Goal: Find specific page/section: Find specific page/section

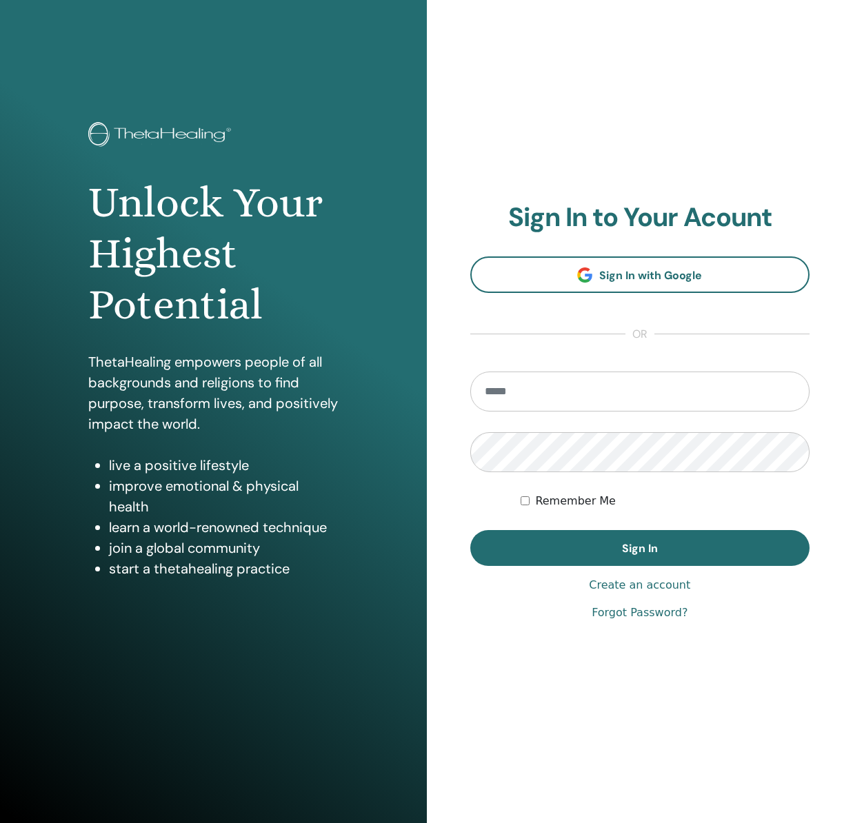
click at [569, 398] on input "email" at bounding box center [640, 391] width 340 height 40
type input "**********"
click at [470, 530] on button "Sign In" at bounding box center [640, 548] width 340 height 36
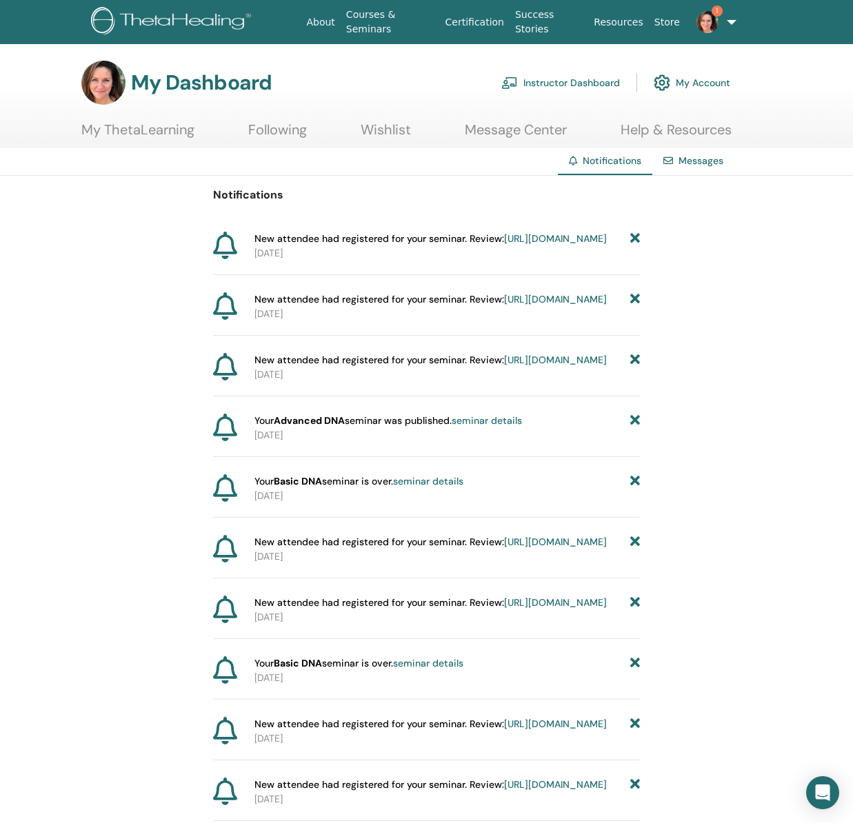
click at [576, 81] on link "Instructor Dashboard" at bounding box center [560, 83] width 119 height 30
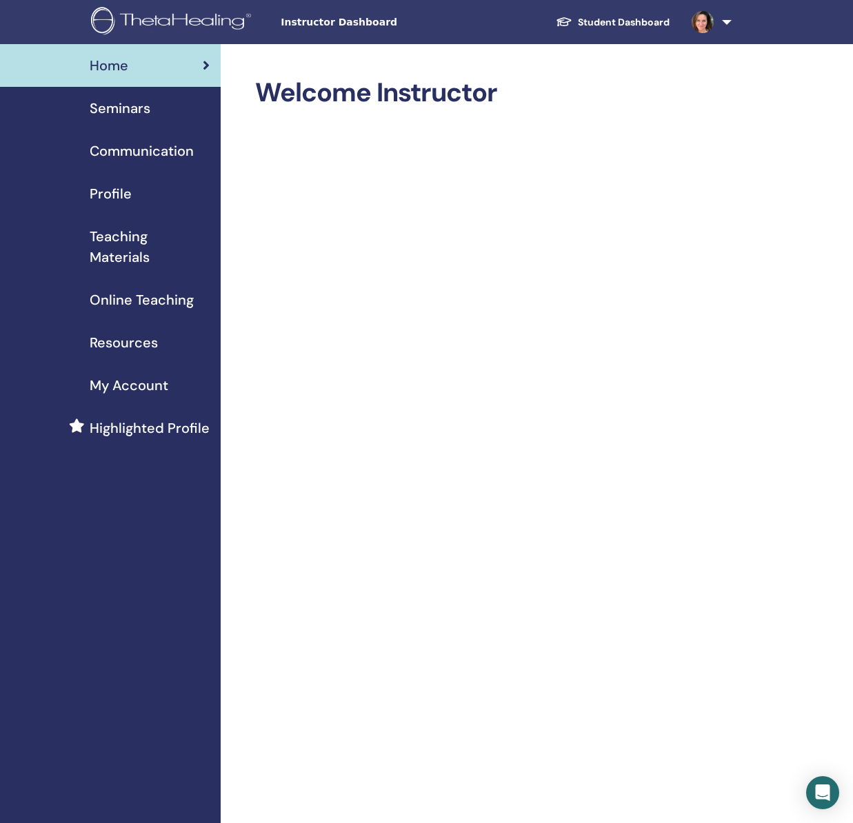
click at [649, 23] on link "Student Dashboard" at bounding box center [612, 22] width 136 height 25
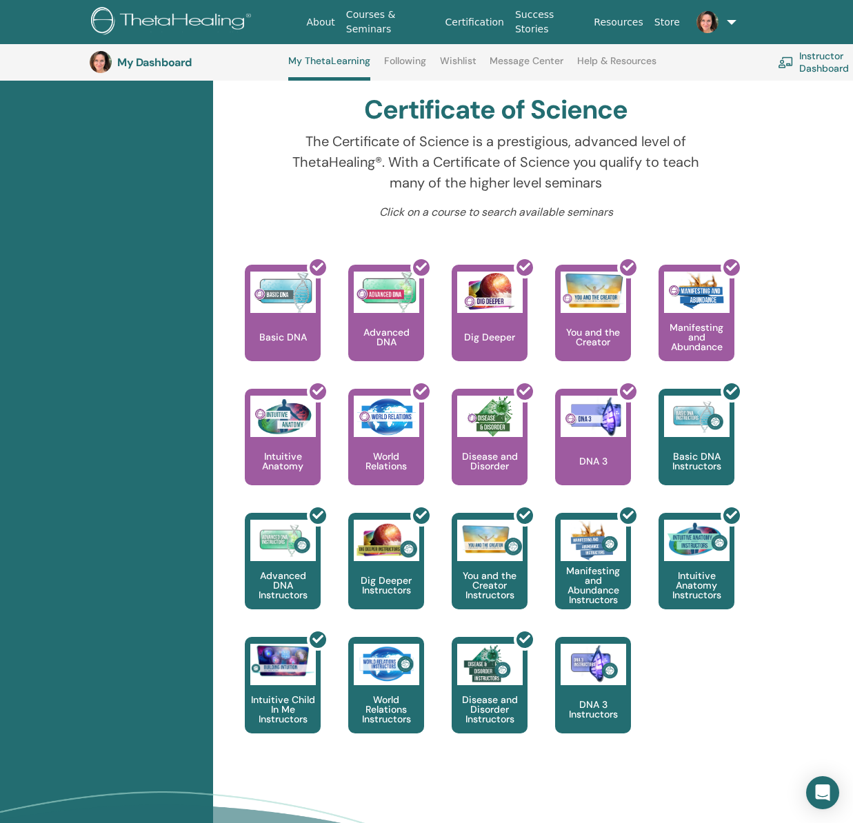
scroll to position [476, 0]
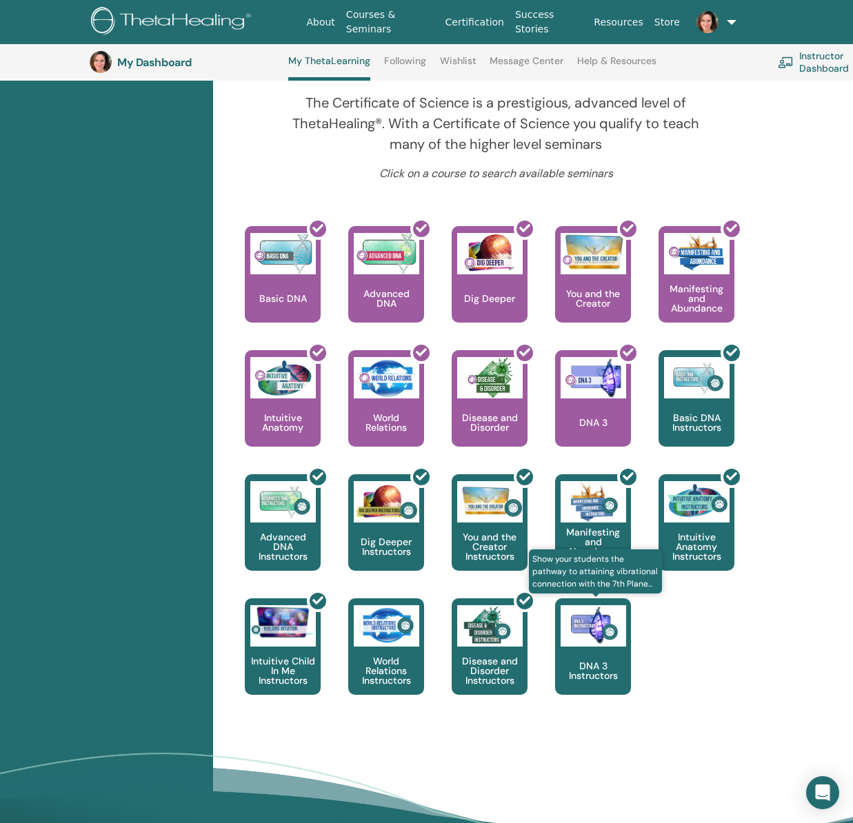
click at [592, 644] on img at bounding box center [592, 625] width 65 height 41
click at [587, 650] on div "DNA 3 Instructors" at bounding box center [593, 646] width 76 height 96
